Goal: Task Accomplishment & Management: Manage account settings

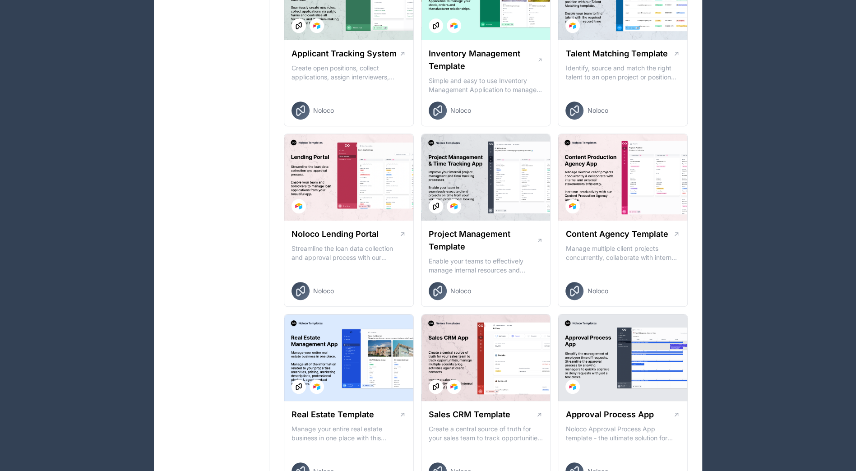
scroll to position [226, 0]
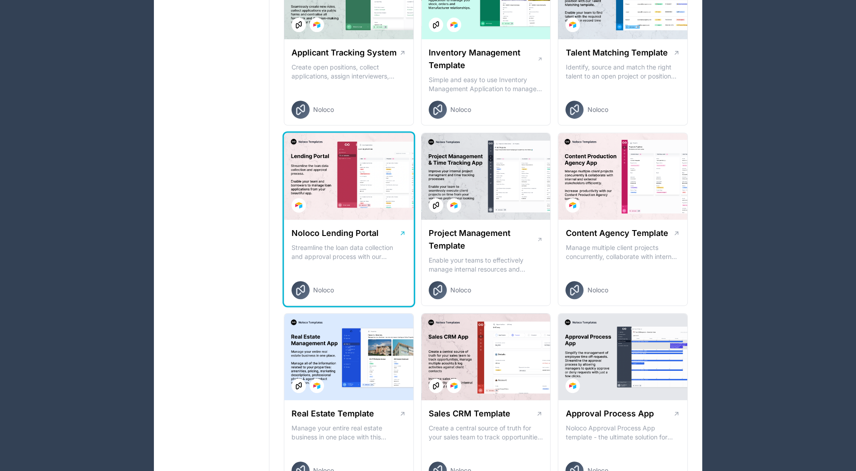
click at [380, 207] on div at bounding box center [348, 176] width 129 height 87
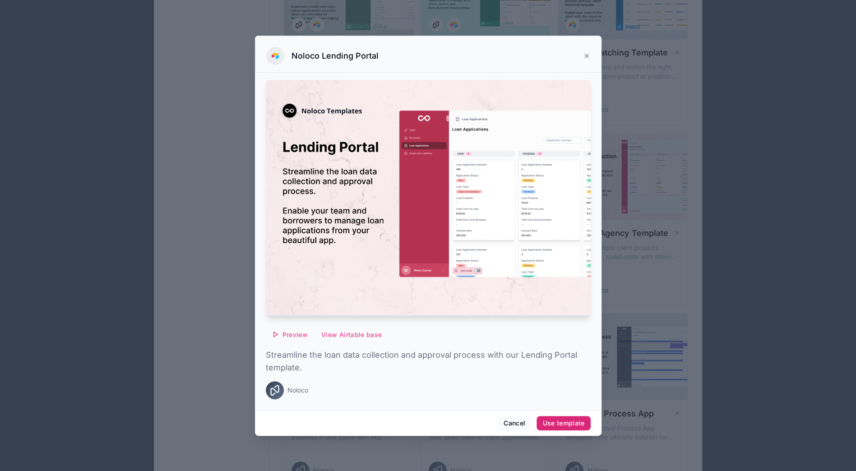
click at [551, 421] on div "Use template" at bounding box center [563, 423] width 42 height 8
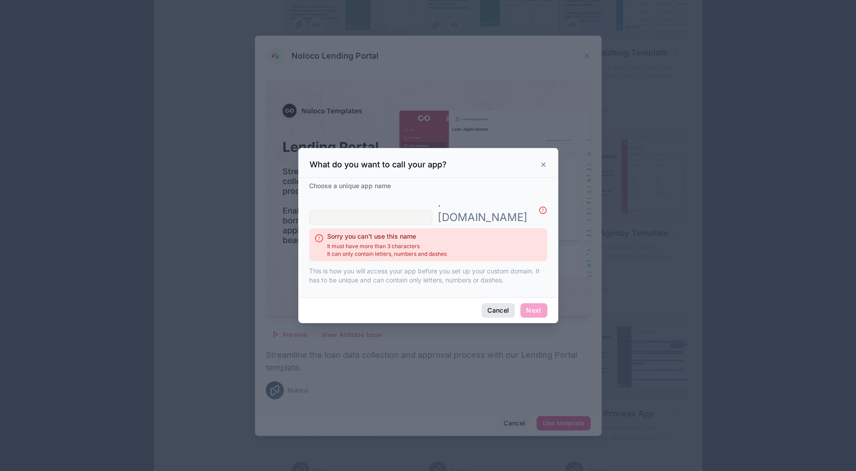
click at [505, 303] on button "Cancel" at bounding box center [497, 310] width 33 height 14
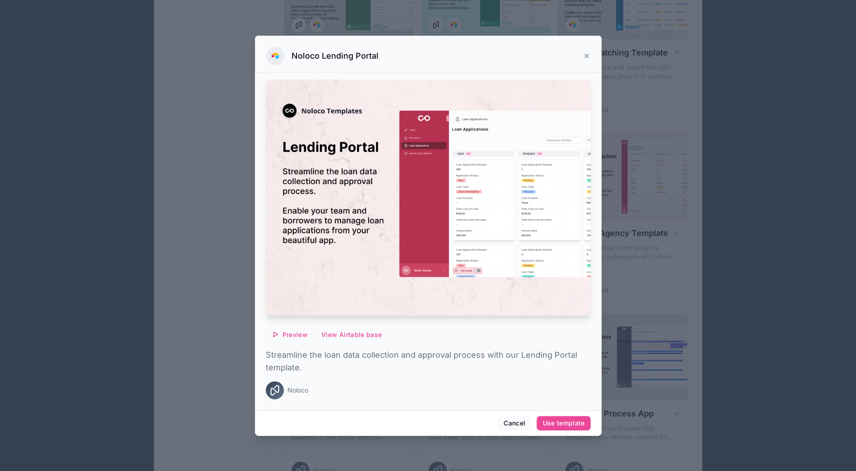
click at [587, 57] on icon at bounding box center [587, 56] width 4 height 4
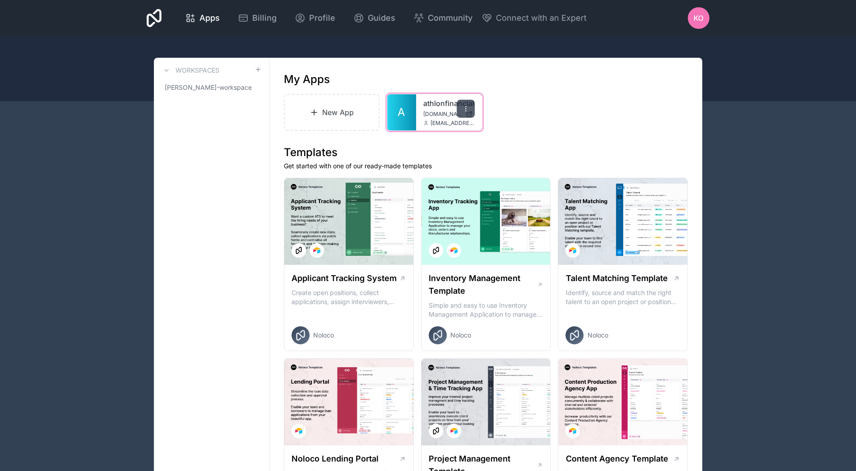
click at [468, 106] on icon at bounding box center [465, 108] width 7 height 7
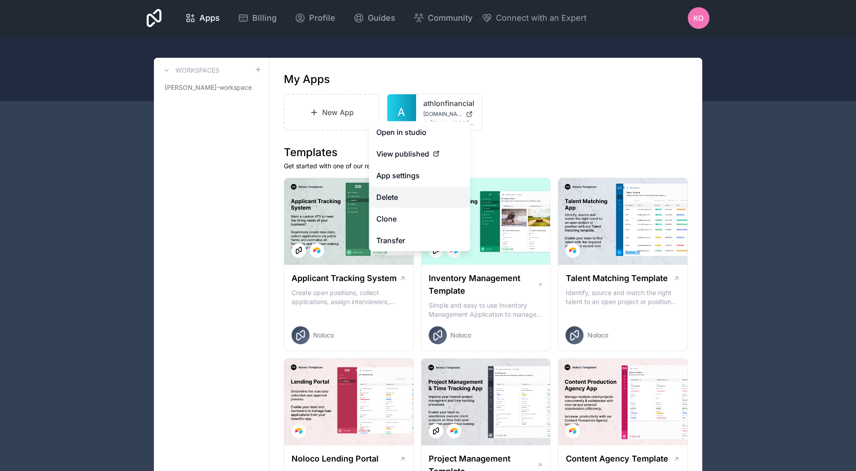
click at [416, 195] on button "Delete" at bounding box center [419, 197] width 101 height 22
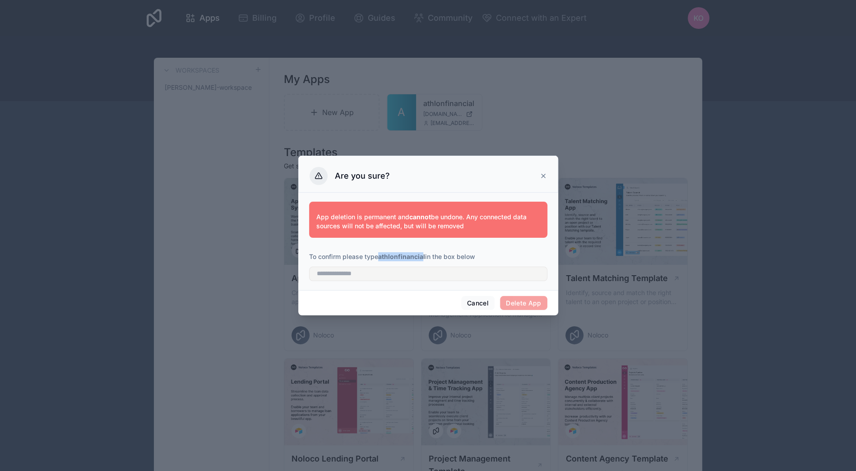
drag, startPoint x: 424, startPoint y: 255, endPoint x: 379, endPoint y: 256, distance: 44.7
click at [379, 256] on strong "athlonfinancial" at bounding box center [401, 257] width 47 height 8
drag, startPoint x: 379, startPoint y: 256, endPoint x: 387, endPoint y: 256, distance: 7.2
copy strong "athlonfinancia"
click at [391, 275] on input "text" at bounding box center [428, 274] width 238 height 14
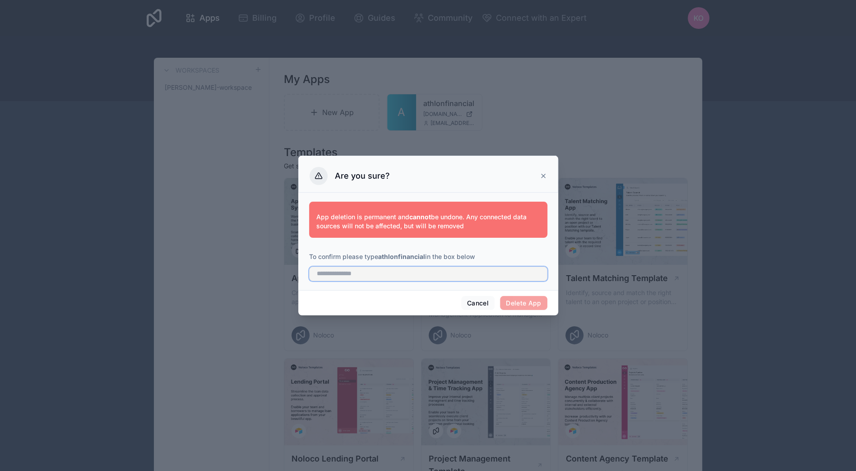
paste input "**********"
click at [525, 304] on span "Delete App" at bounding box center [523, 303] width 47 height 14
click at [435, 273] on input "**********" at bounding box center [428, 274] width 238 height 14
type input "**********"
click at [522, 303] on button "Delete App" at bounding box center [523, 303] width 47 height 14
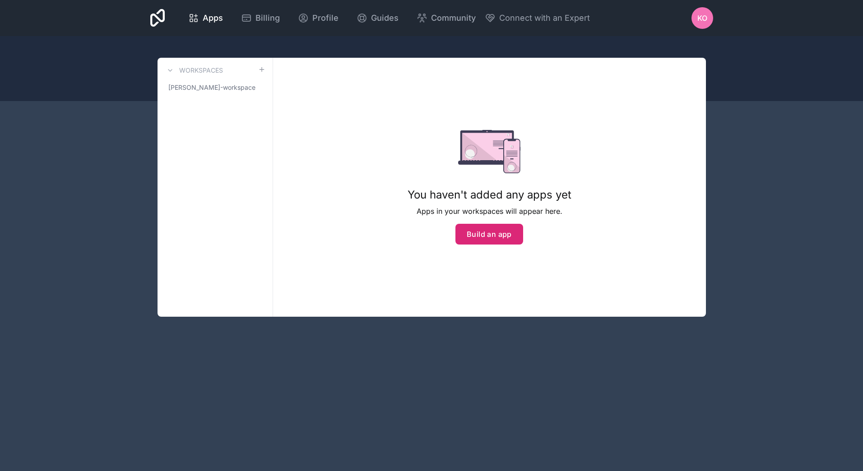
click at [495, 231] on button "Build an app" at bounding box center [489, 234] width 68 height 21
